Goal: Navigation & Orientation: Find specific page/section

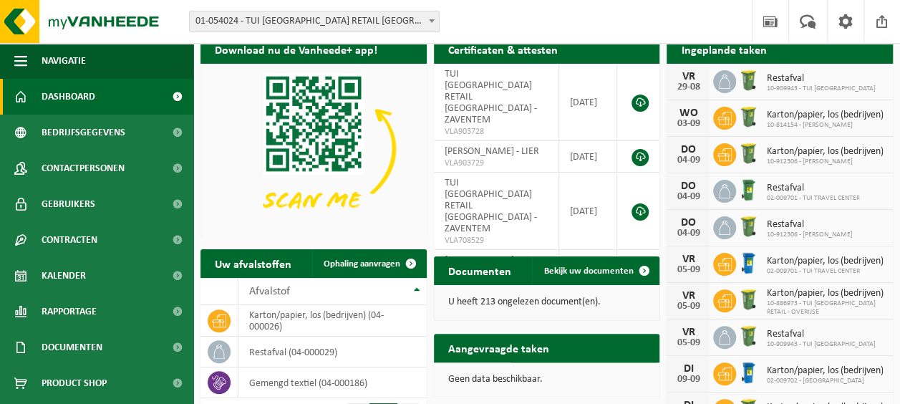
scroll to position [72, 0]
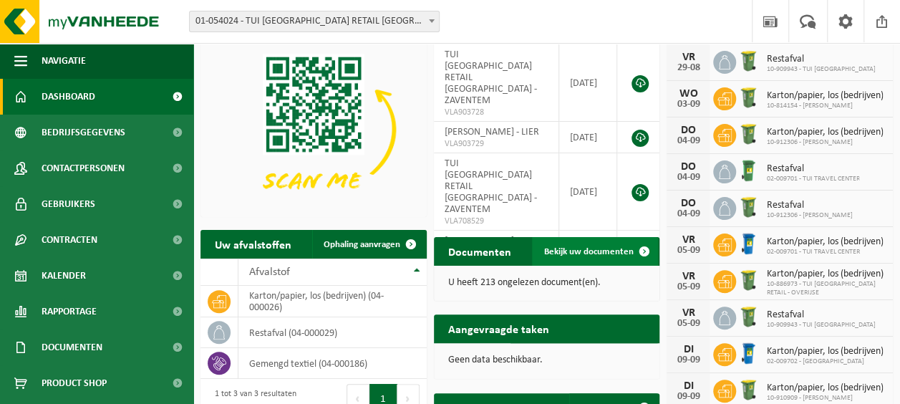
click at [643, 249] on span at bounding box center [644, 251] width 29 height 29
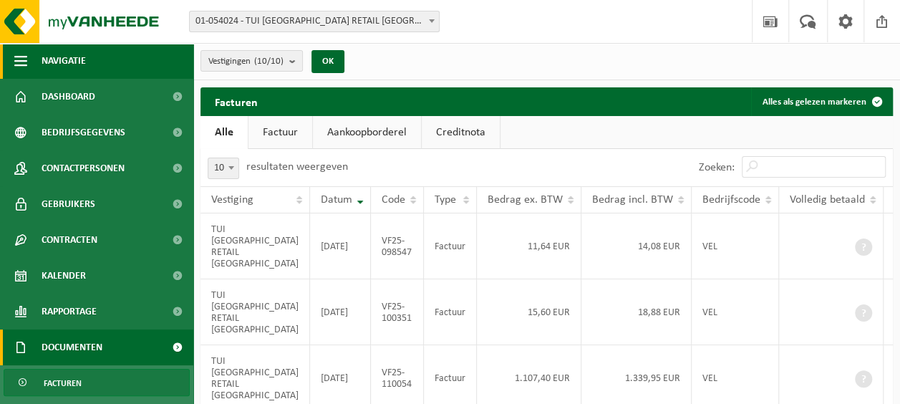
click at [24, 66] on span "button" at bounding box center [20, 61] width 13 height 36
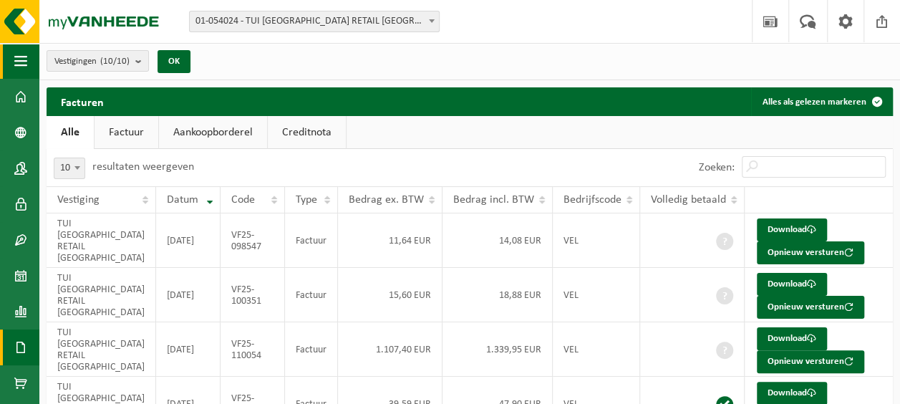
click at [24, 66] on span "button" at bounding box center [20, 61] width 13 height 36
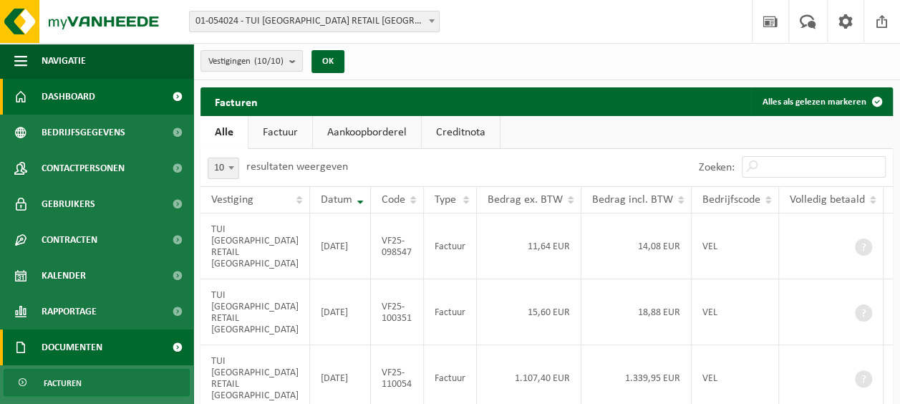
click at [72, 95] on span "Dashboard" at bounding box center [69, 97] width 54 height 36
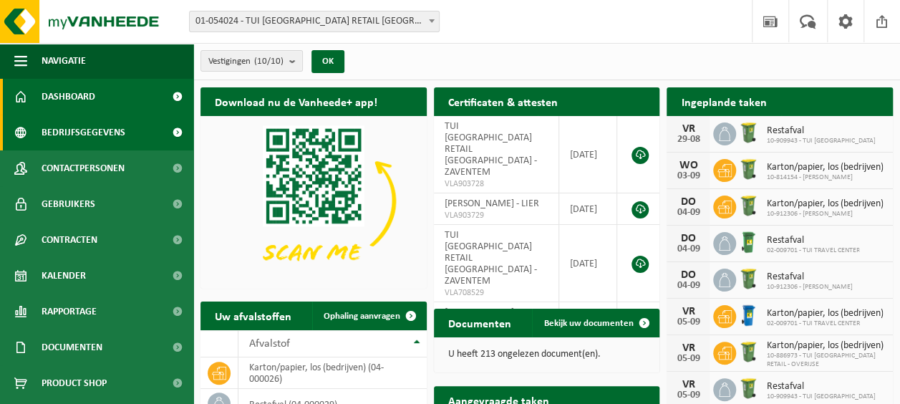
click at [78, 134] on span "Bedrijfsgegevens" at bounding box center [84, 133] width 84 height 36
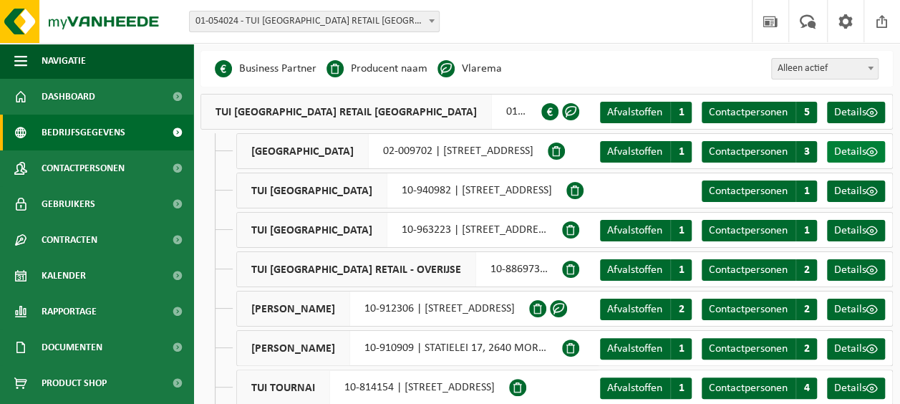
click at [853, 150] on span "Details" at bounding box center [851, 151] width 32 height 11
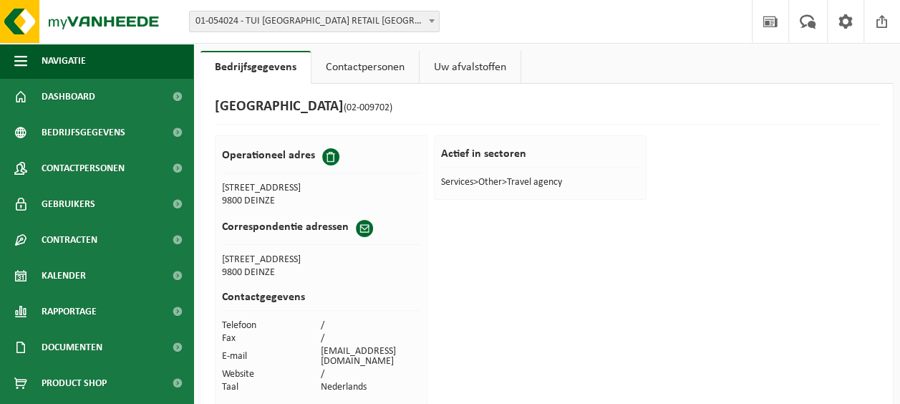
scroll to position [17, 0]
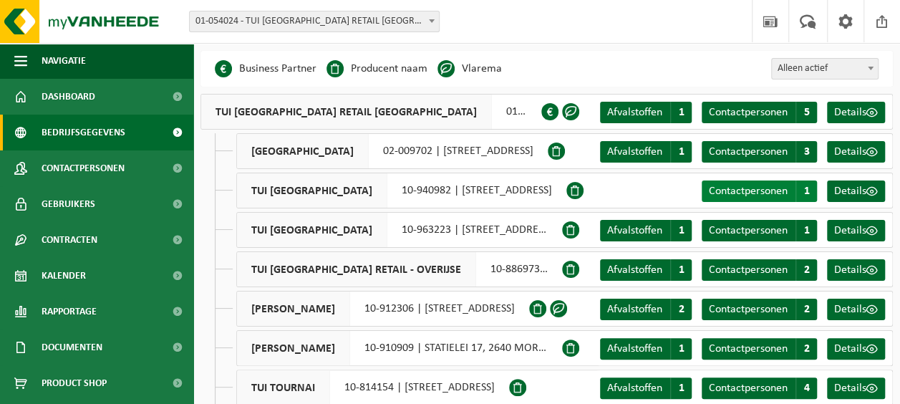
click at [788, 189] on span "Contactpersonen" at bounding box center [748, 191] width 79 height 11
click at [745, 154] on span "Contactpersonen" at bounding box center [748, 151] width 79 height 11
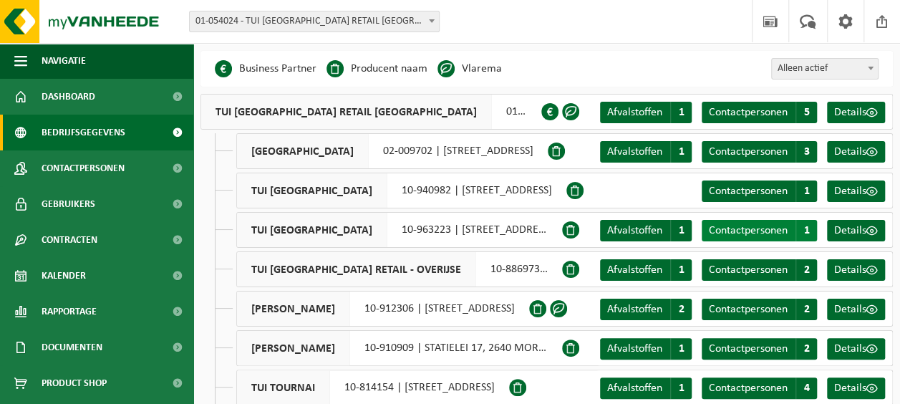
click at [757, 234] on span "Contactpersonen" at bounding box center [748, 230] width 79 height 11
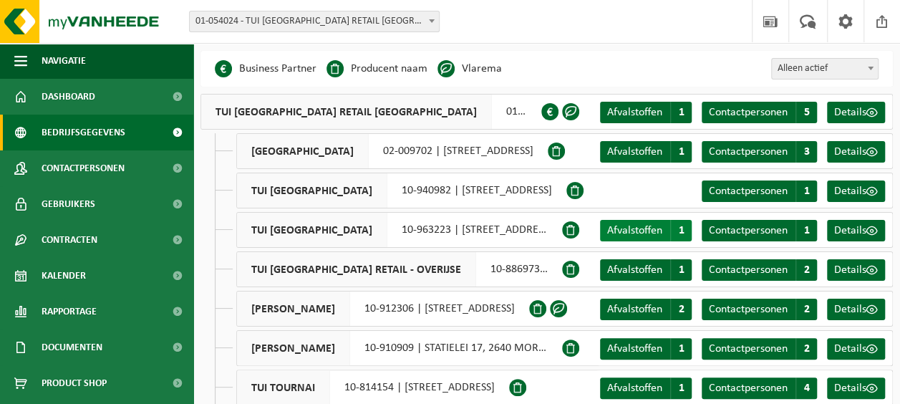
click at [642, 229] on span "Afvalstoffen" at bounding box center [634, 230] width 55 height 11
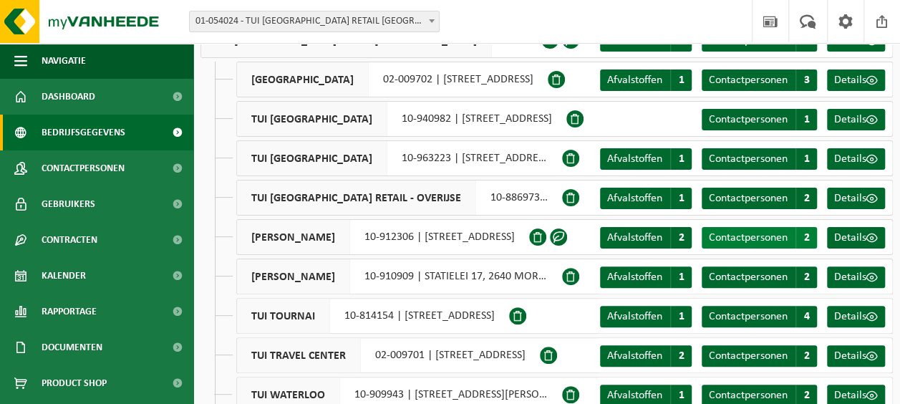
scroll to position [102, 0]
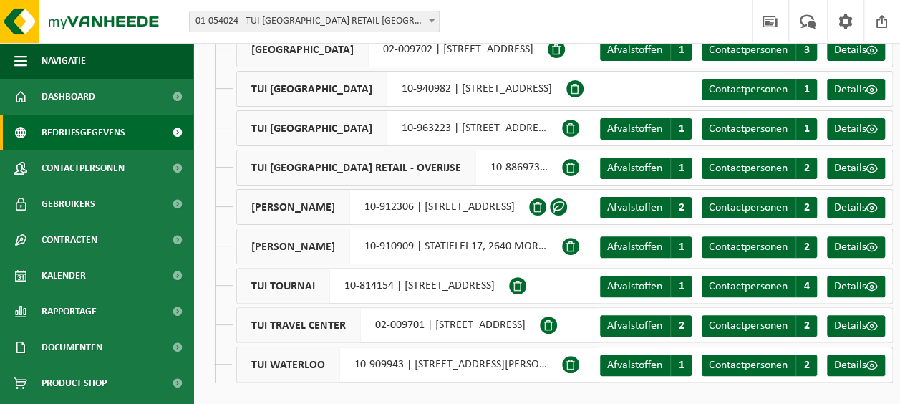
click at [567, 206] on span at bounding box center [558, 206] width 17 height 17
click at [567, 209] on span at bounding box center [558, 206] width 17 height 17
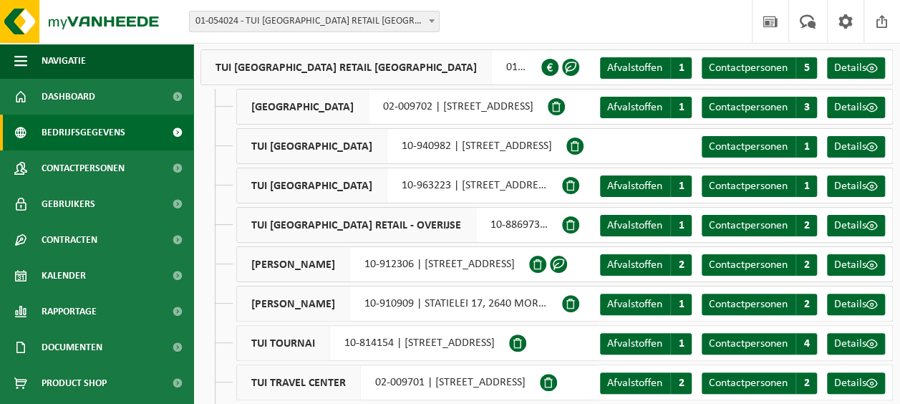
scroll to position [0, 0]
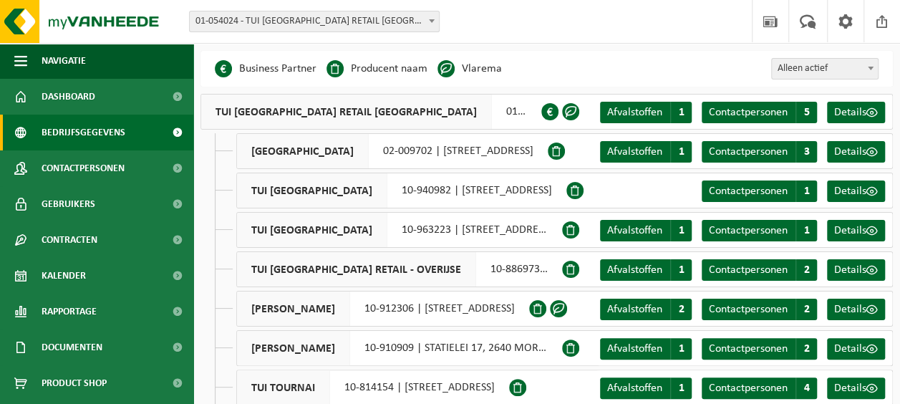
click at [570, 110] on span at bounding box center [570, 111] width 17 height 17
click at [554, 112] on span at bounding box center [550, 111] width 17 height 17
click at [647, 107] on span "Afvalstoffen" at bounding box center [634, 112] width 55 height 11
click at [567, 309] on span at bounding box center [558, 308] width 17 height 17
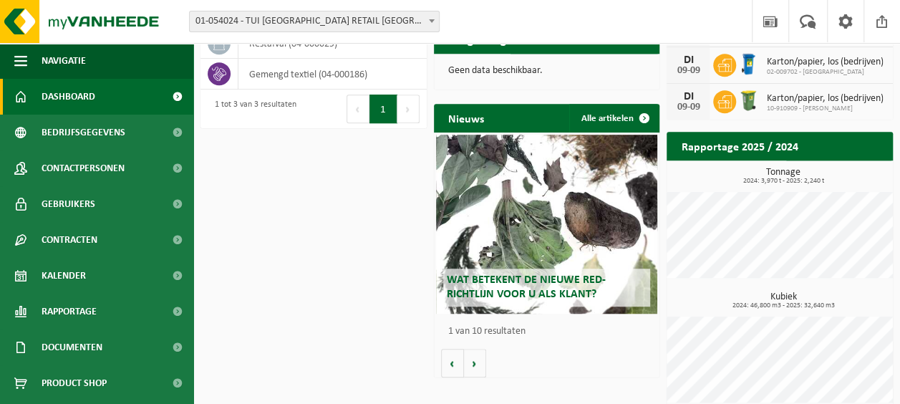
scroll to position [374, 0]
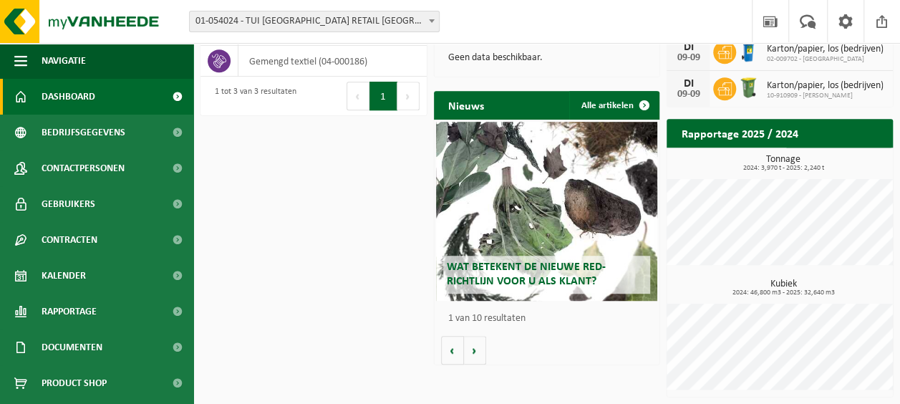
click at [562, 244] on div "Wat betekent de nieuwe RED-richtlijn voor u als klant?" at bounding box center [546, 211] width 221 height 179
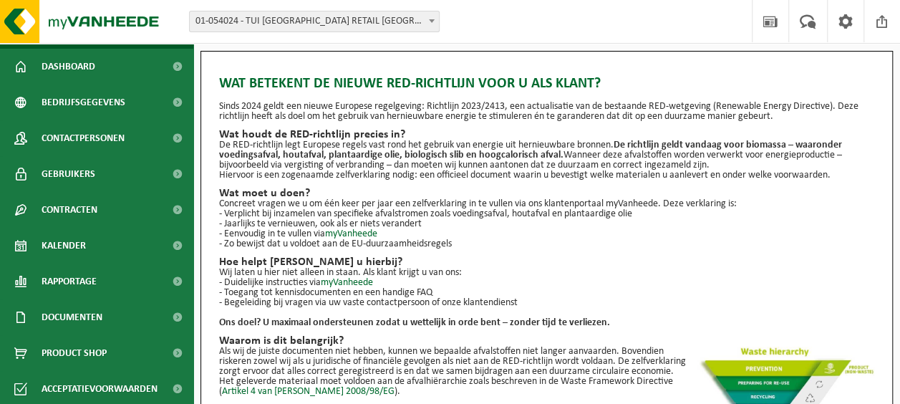
scroll to position [33, 0]
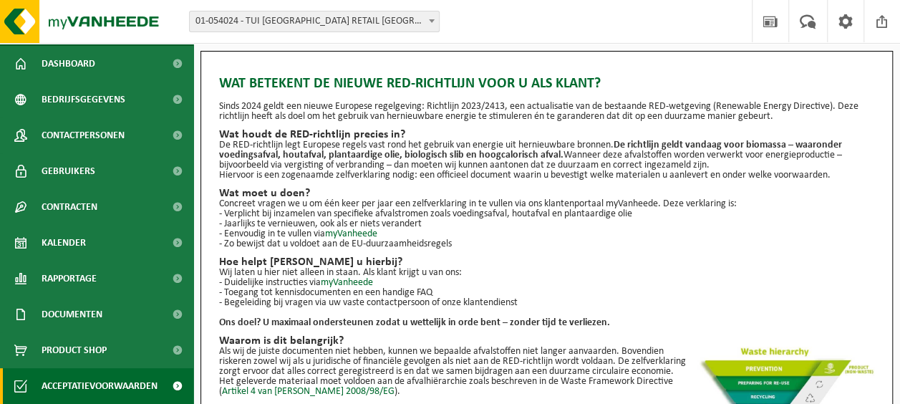
click at [114, 387] on span "Acceptatievoorwaarden" at bounding box center [100, 386] width 116 height 36
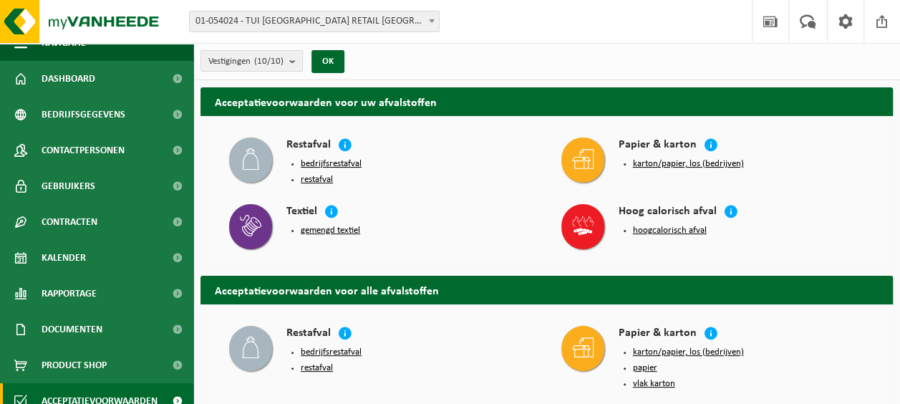
scroll to position [33, 0]
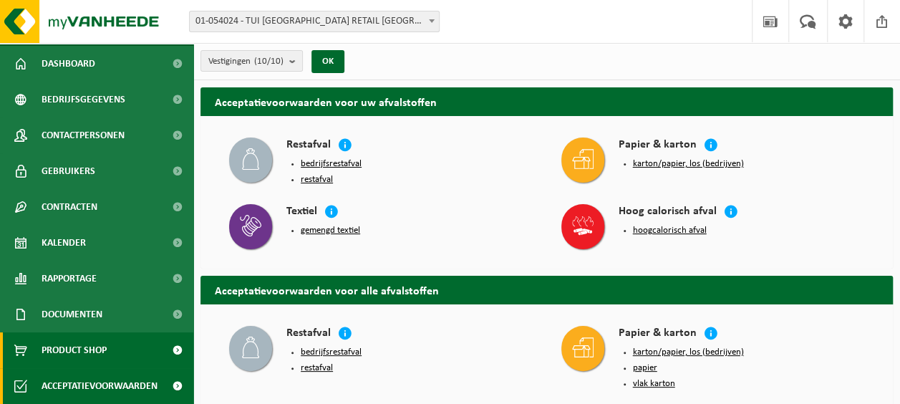
click at [50, 352] on span "Product Shop" at bounding box center [74, 350] width 65 height 36
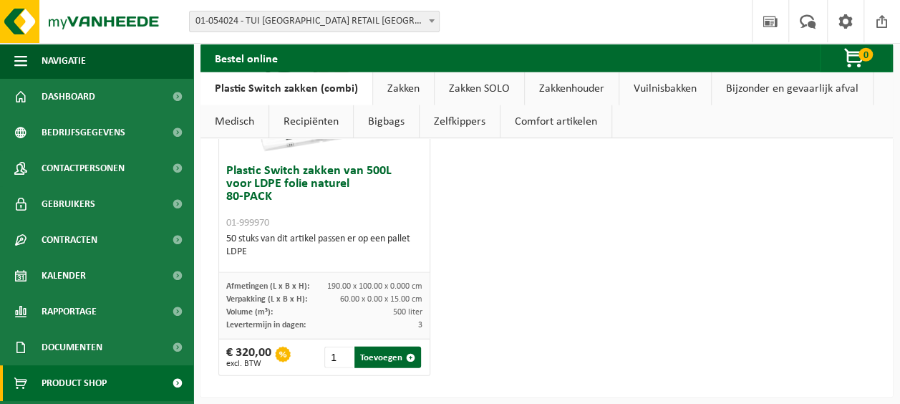
scroll to position [1723, 0]
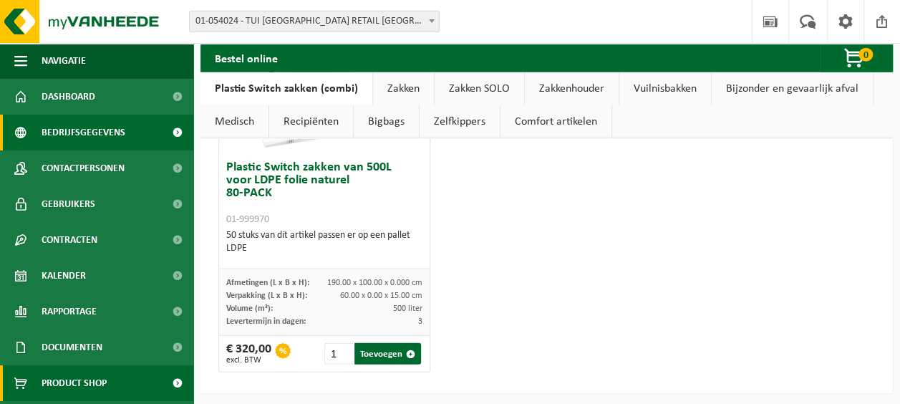
click at [76, 130] on span "Bedrijfsgegevens" at bounding box center [84, 133] width 84 height 36
